Goal: Complete application form

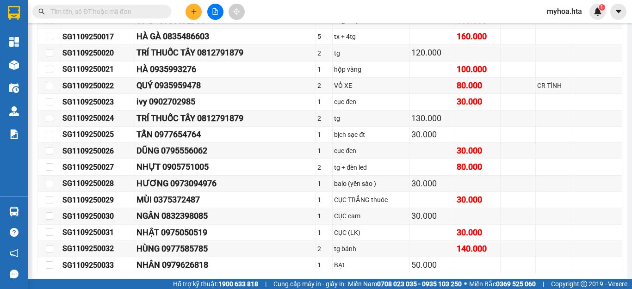
scroll to position [586, 0]
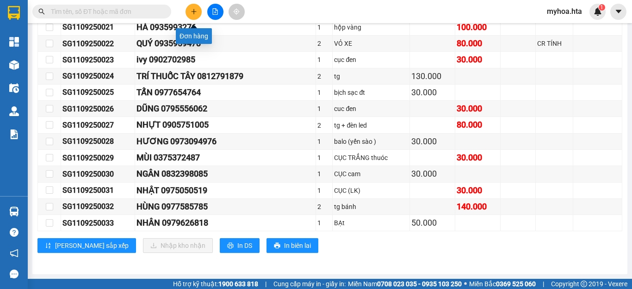
click at [194, 14] on icon "plus" at bounding box center [194, 11] width 6 height 6
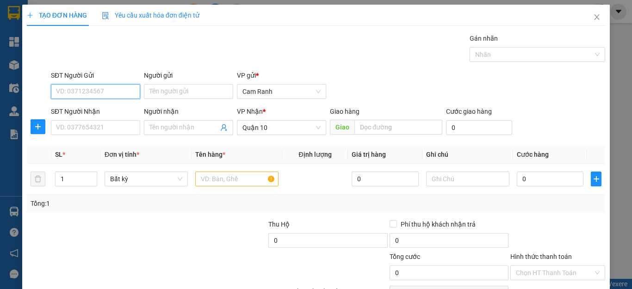
click at [120, 93] on input "SĐT Người Gửi" at bounding box center [95, 91] width 89 height 15
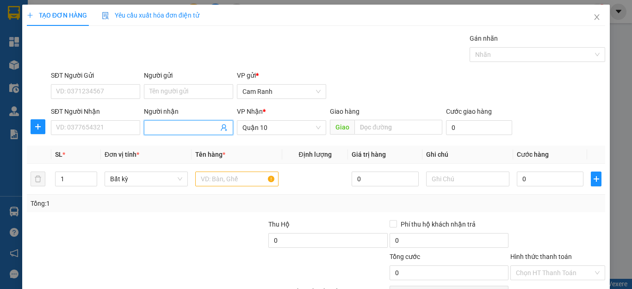
click at [176, 128] on input "Người nhận" at bounding box center [183, 128] width 69 height 10
type input "t"
click at [205, 126] on input "THÀNH LONG" at bounding box center [183, 128] width 69 height 10
click at [169, 127] on input "THÀNH LONG" at bounding box center [183, 128] width 69 height 10
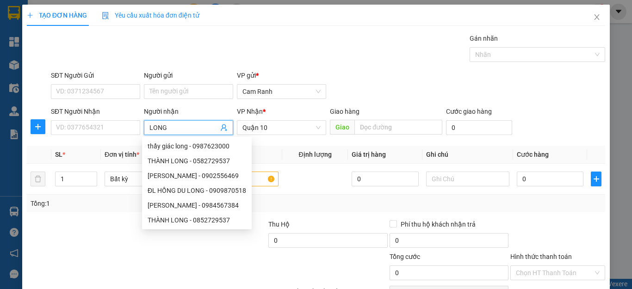
click at [175, 126] on input "LONG" at bounding box center [183, 128] width 69 height 10
type input "LONG"
click at [108, 92] on input "SĐT Người Gửi" at bounding box center [95, 91] width 89 height 15
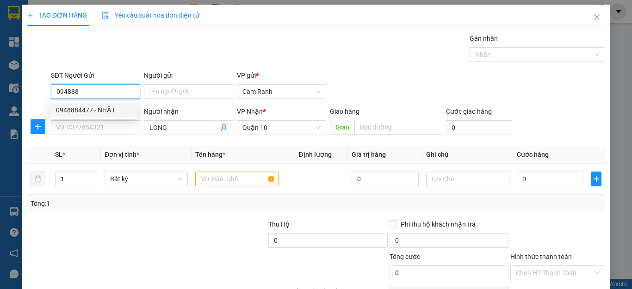
click at [111, 112] on div "0948884477 - NHẬT" at bounding box center [94, 110] width 77 height 10
type input "0948884477"
type input "NHẬT"
type input "150.000"
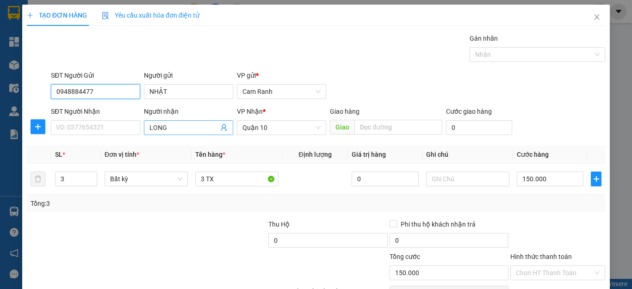
type input "0948884477"
click at [165, 125] on input "LONG" at bounding box center [183, 128] width 69 height 10
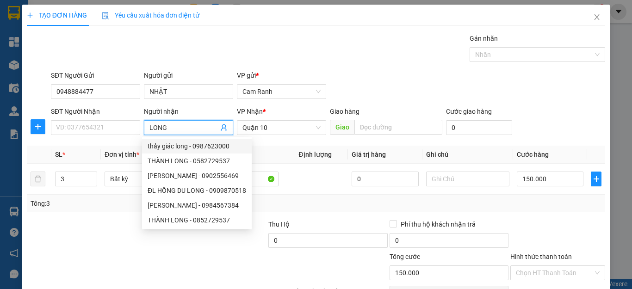
click at [173, 128] on input "LONG" at bounding box center [183, 128] width 69 height 10
drag, startPoint x: 173, startPoint y: 128, endPoint x: 137, endPoint y: 130, distance: 36.6
click at [137, 130] on div "SĐT Người Nhận VD: 0377654321 Người nhận LONG VP Nhận * Quận 10 Giao hàng Giao …" at bounding box center [328, 122] width 558 height 32
drag, startPoint x: 27, startPoint y: 159, endPoint x: 41, endPoint y: 149, distance: 16.8
click at [33, 153] on th at bounding box center [39, 155] width 25 height 18
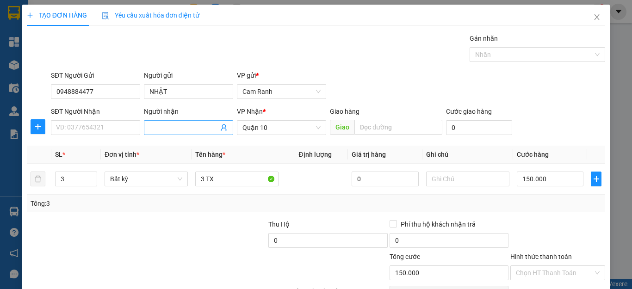
click at [156, 128] on input "Người nhận" at bounding box center [183, 128] width 69 height 10
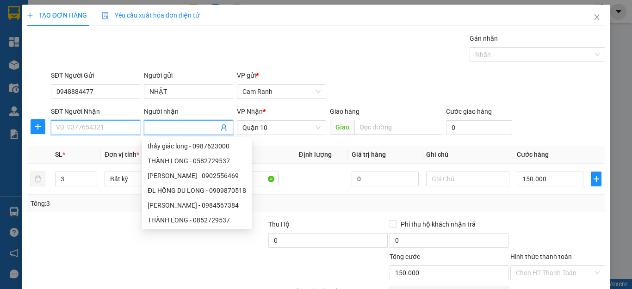
click at [112, 129] on input "SĐT Người Nhận" at bounding box center [95, 127] width 89 height 15
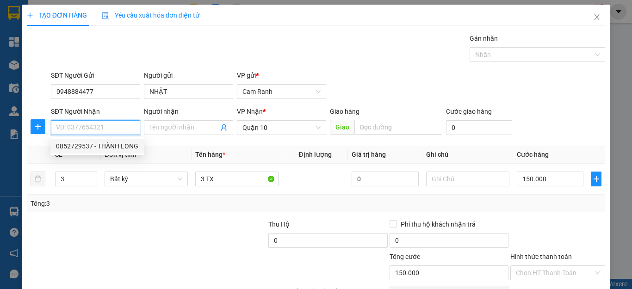
click at [113, 148] on div "0852729537 - THÀNH LONG" at bounding box center [97, 146] width 82 height 10
type input "0852729537"
type input "THÀNH LONG"
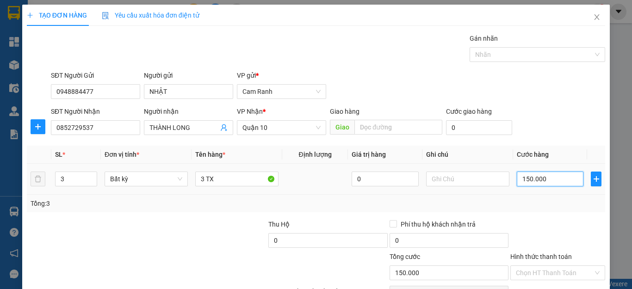
click at [543, 183] on input "150.000" at bounding box center [550, 179] width 67 height 15
type input "0"
type input "2"
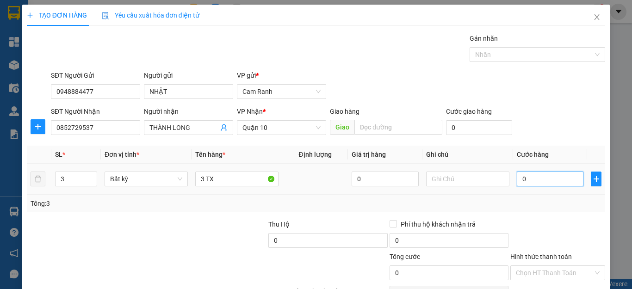
type input "2"
type input "02"
type input "24"
type input "0.240"
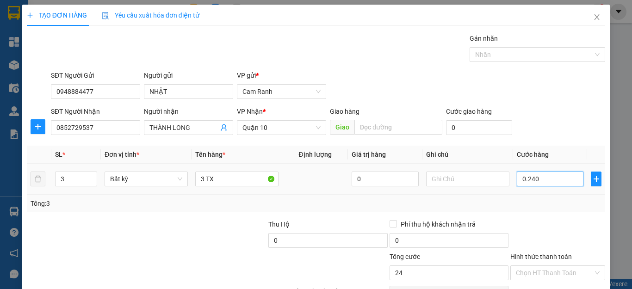
type input "240"
type input "0.240"
type input "240.000"
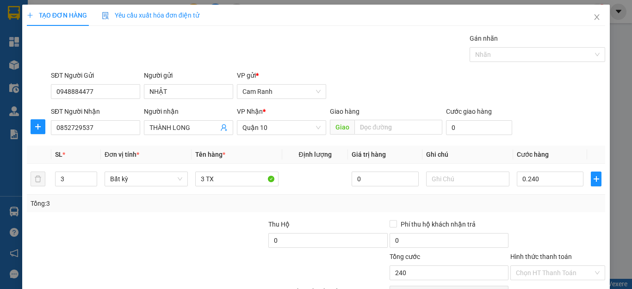
type input "240.000"
click at [564, 214] on div "Transit Pickup Surcharge Ids Transit Deliver Surcharge Ids Transit Deliver Surc…" at bounding box center [316, 178] width 578 height 291
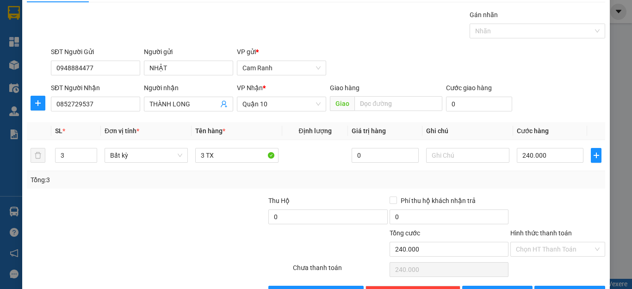
scroll to position [46, 0]
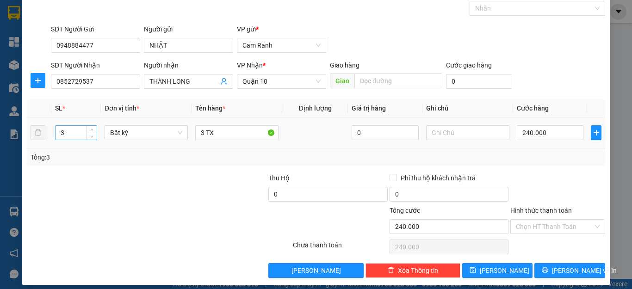
click at [74, 134] on input "3" at bounding box center [76, 133] width 41 height 14
type input "5"
click at [223, 133] on input "3 TX" at bounding box center [236, 132] width 83 height 15
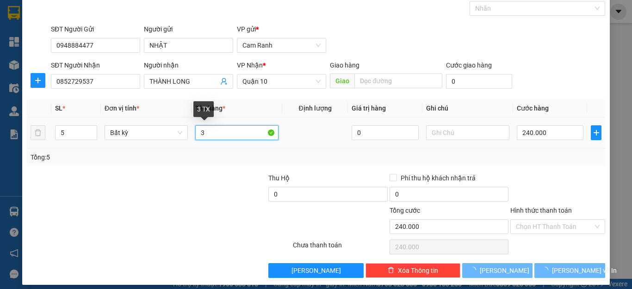
type input "3"
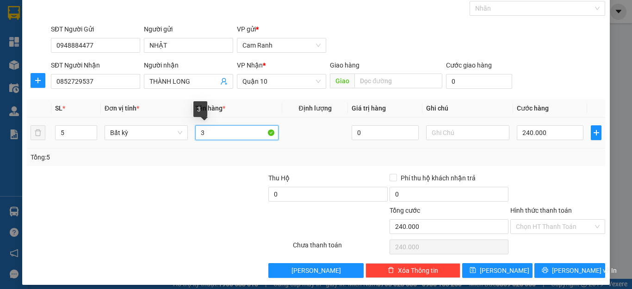
type input "0"
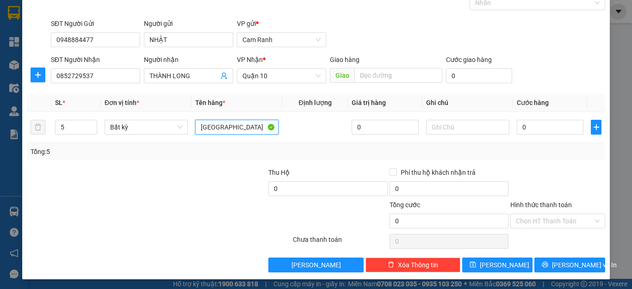
scroll to position [53, 0]
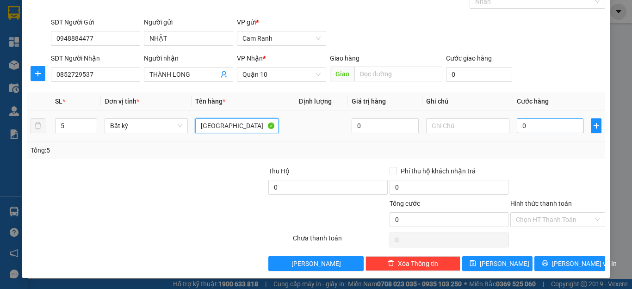
type input "[GEOGRAPHIC_DATA]"
click at [542, 128] on input "0" at bounding box center [550, 125] width 67 height 15
type input "2"
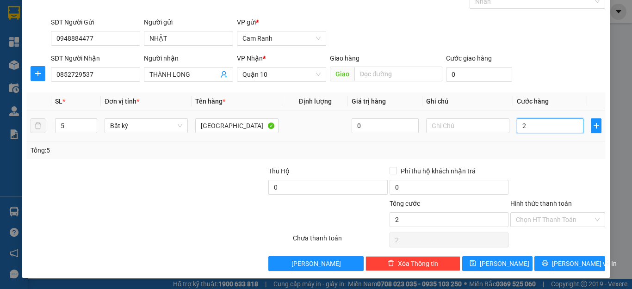
type input "24"
type input "240"
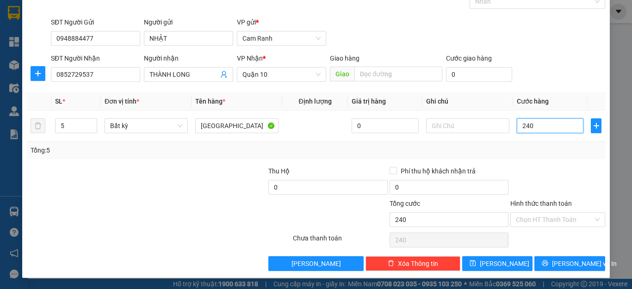
type input "240"
type input "240.000"
click at [566, 167] on div at bounding box center [558, 182] width 97 height 32
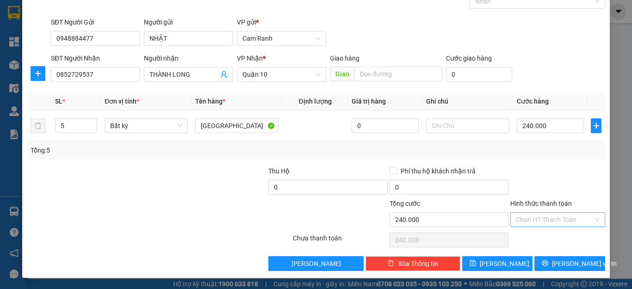
drag, startPoint x: 571, startPoint y: 213, endPoint x: 572, endPoint y: 223, distance: 9.8
click at [572, 215] on input "Hình thức thanh toán" at bounding box center [554, 220] width 77 height 14
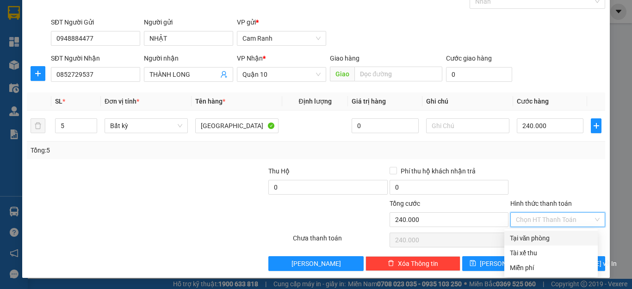
click at [572, 236] on div "Tại văn phòng" at bounding box center [551, 238] width 82 height 10
type input "0"
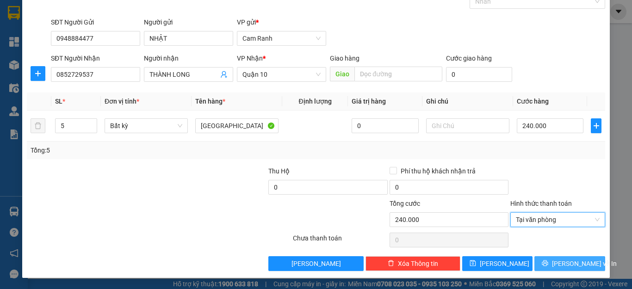
click at [576, 264] on span "[PERSON_NAME] và In" at bounding box center [584, 264] width 65 height 10
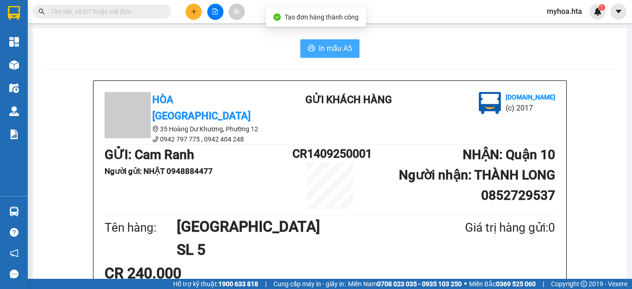
click at [336, 53] on span "In mẫu A5" at bounding box center [335, 49] width 33 height 12
